Goal: Check status: Check status

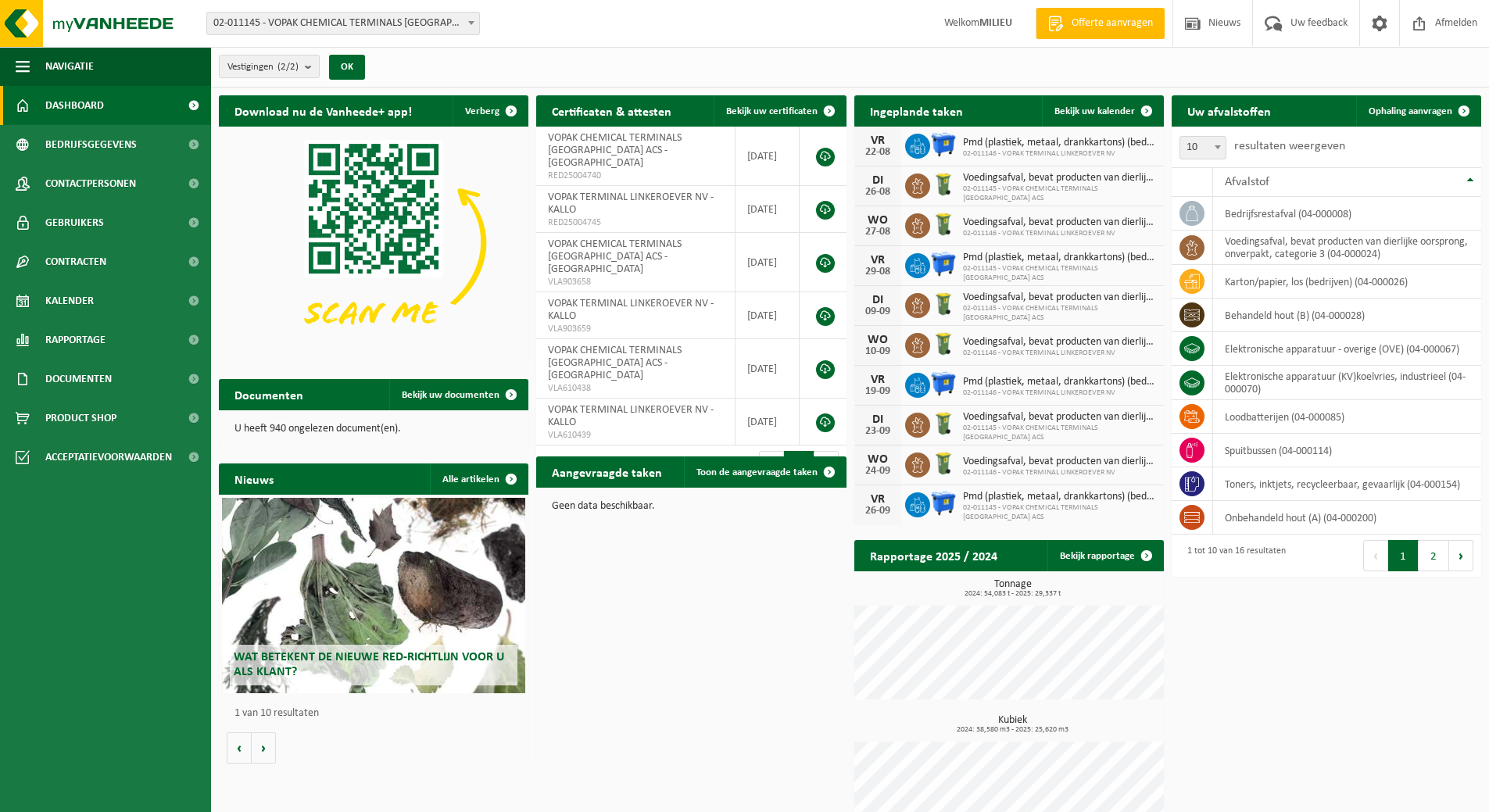
click at [466, 27] on span at bounding box center [472, 22] width 16 height 20
click at [1088, 113] on span "Bekijk uw kalender" at bounding box center [1094, 112] width 80 height 10
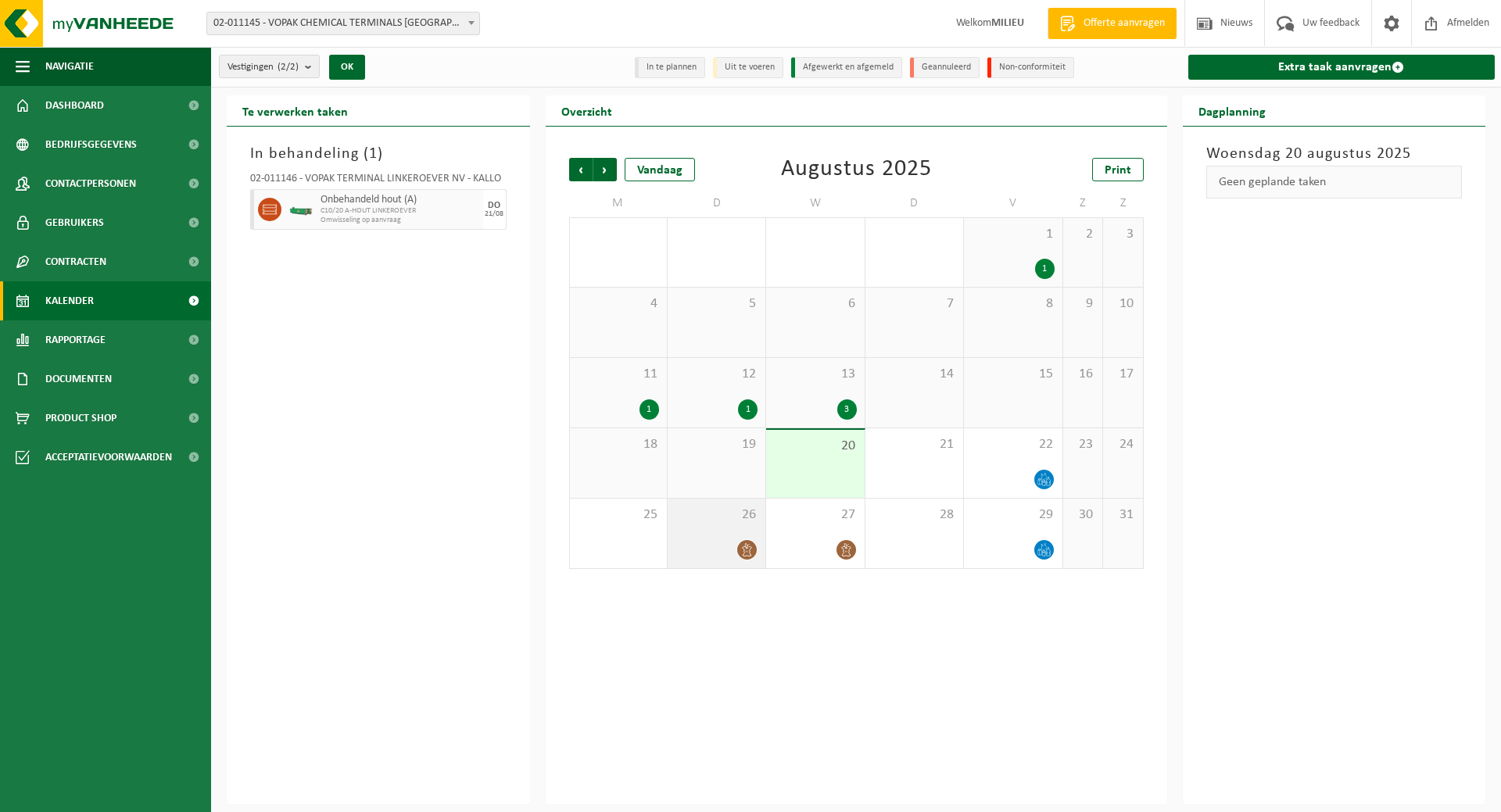
click at [752, 547] on icon at bounding box center [747, 549] width 10 height 13
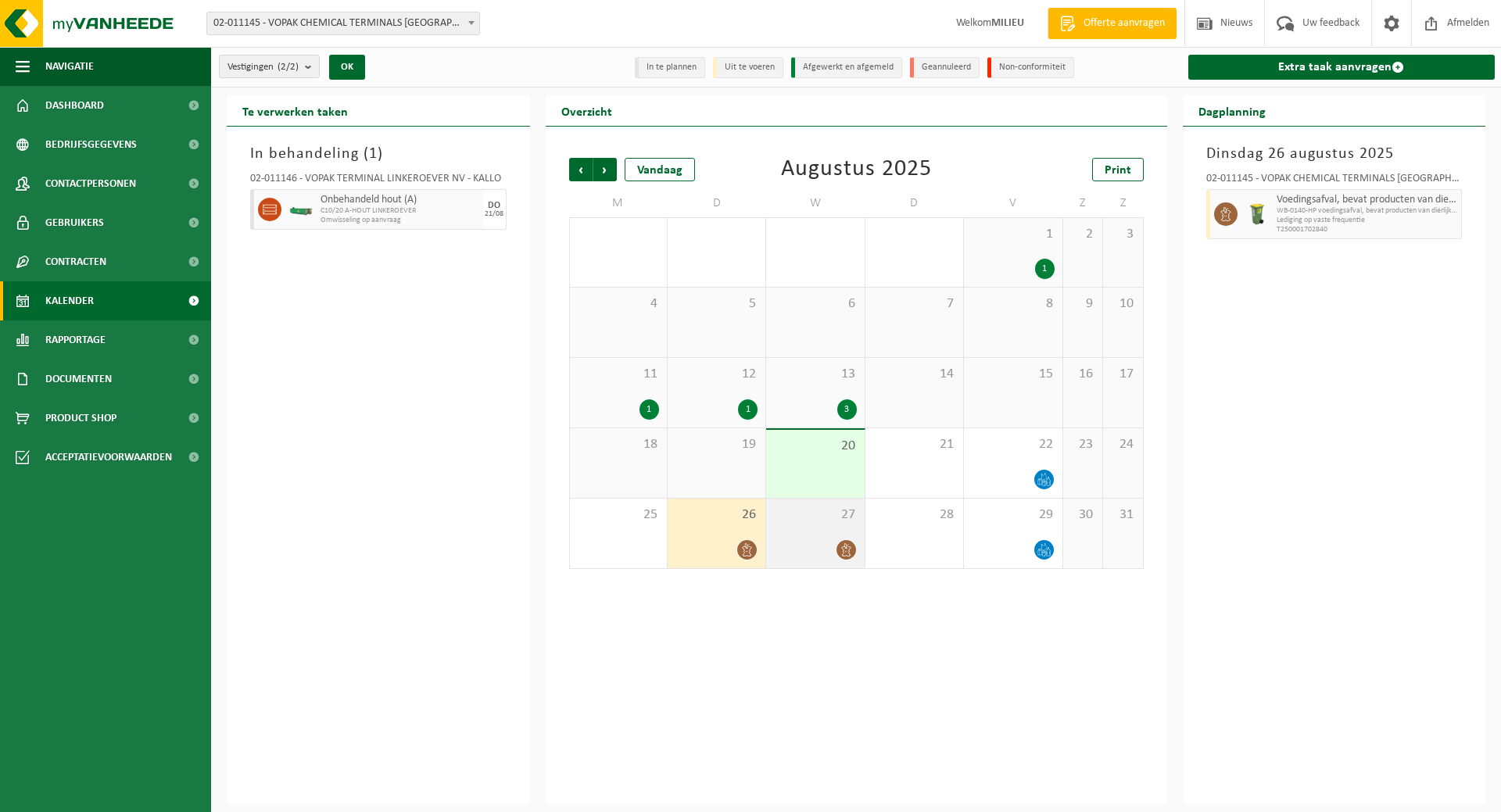
click at [855, 541] on div at bounding box center [815, 549] width 82 height 21
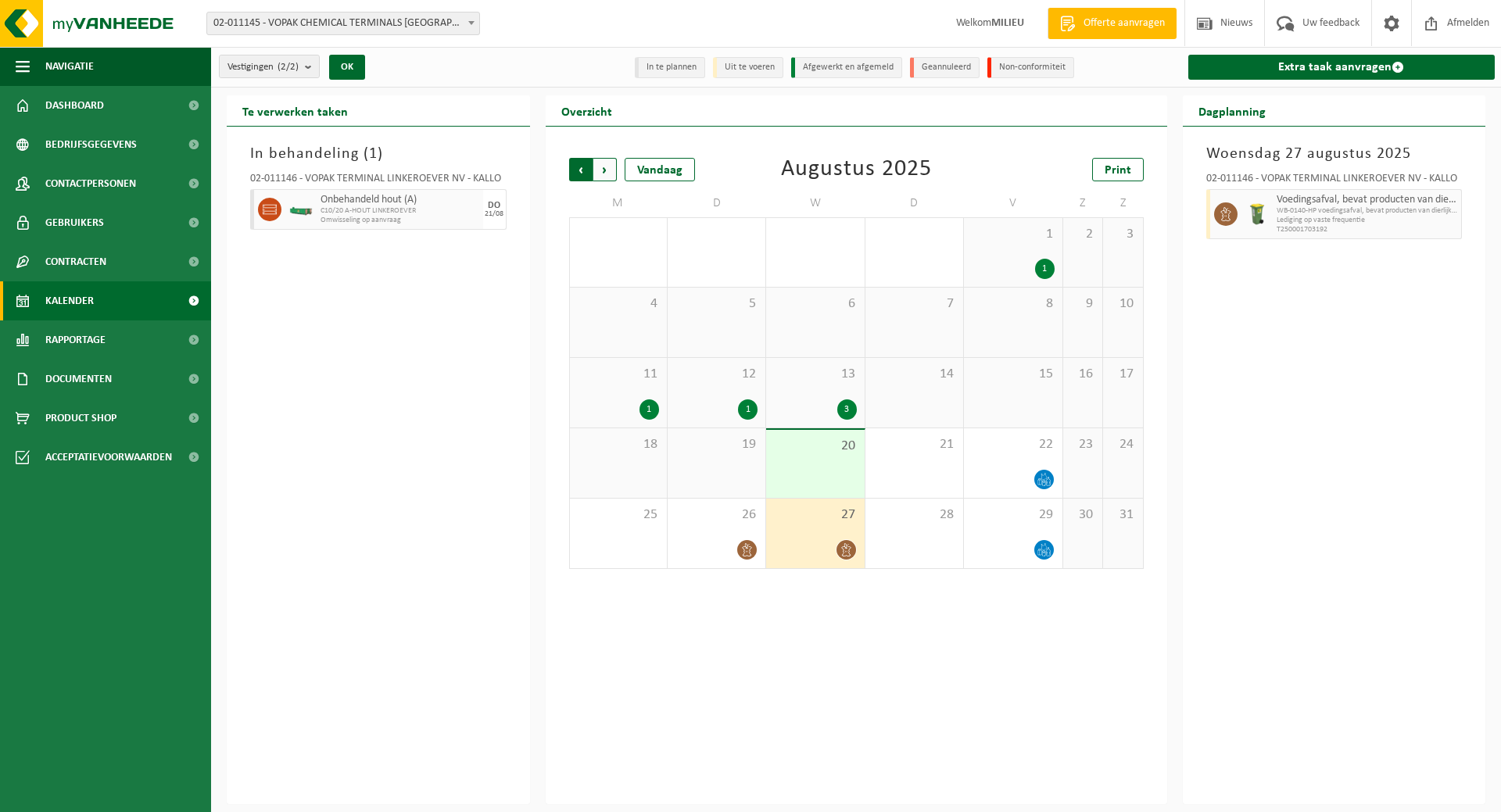
click at [604, 168] on span "Volgende" at bounding box center [605, 169] width 23 height 23
